Goal: Task Accomplishment & Management: Manage account settings

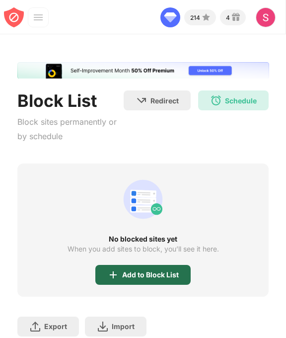
click at [148, 271] on div "Add to Block List" at bounding box center [150, 275] width 57 height 8
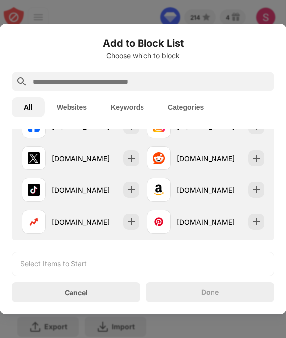
scroll to position [227, 0]
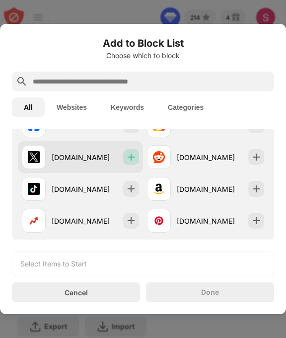
click at [135, 151] on div at bounding box center [131, 157] width 16 height 16
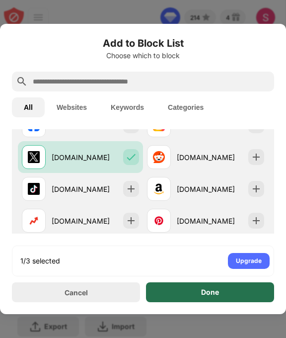
click at [218, 294] on div "Done" at bounding box center [210, 292] width 18 height 8
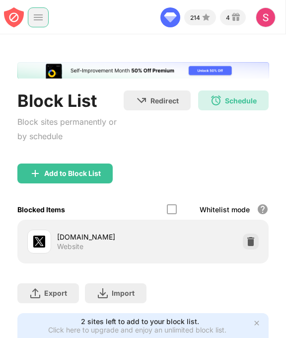
click at [46, 23] on div at bounding box center [38, 17] width 21 height 20
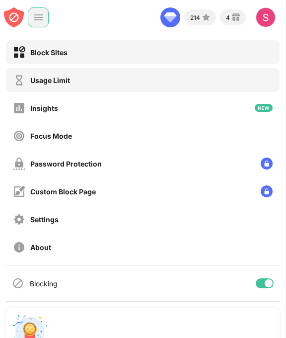
click at [84, 83] on div "Usage Limit" at bounding box center [143, 80] width 274 height 24
